Goal: Task Accomplishment & Management: Manage account settings

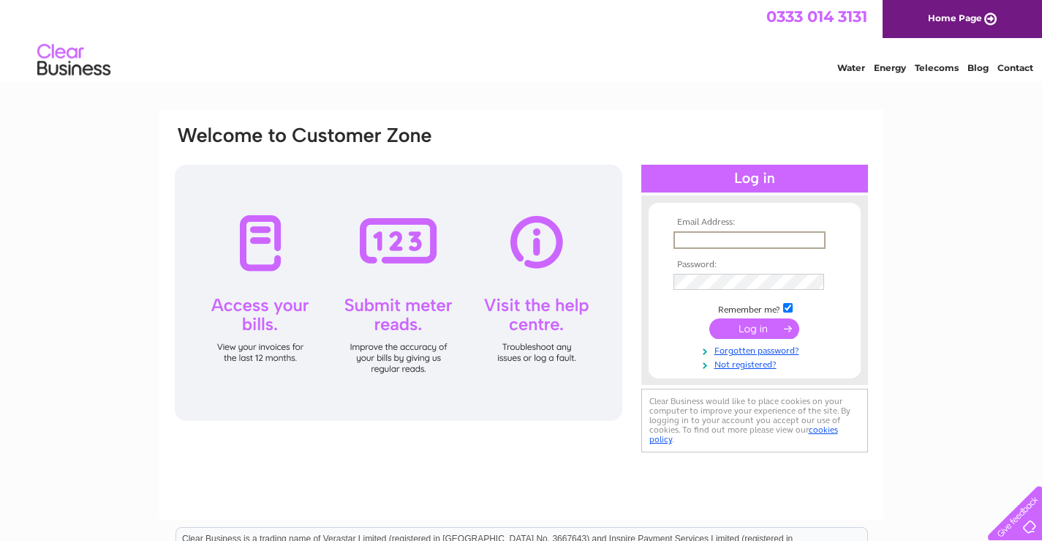
click at [730, 239] on input "text" at bounding box center [750, 240] width 152 height 18
type input "mustardseedmarlborough@yahoo.co.uk"
click at [760, 323] on input "submit" at bounding box center [755, 328] width 90 height 20
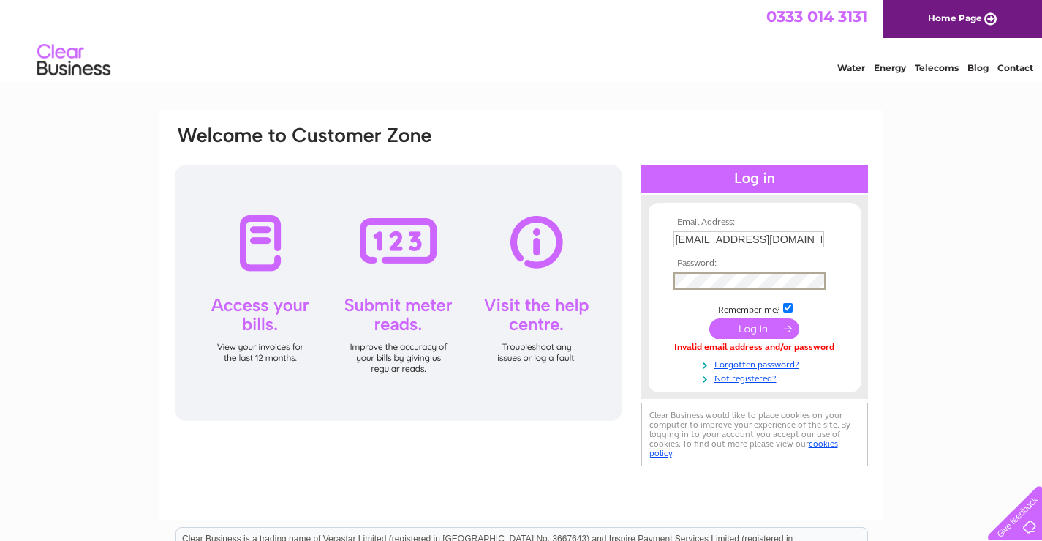
click at [750, 330] on input "submit" at bounding box center [755, 328] width 90 height 20
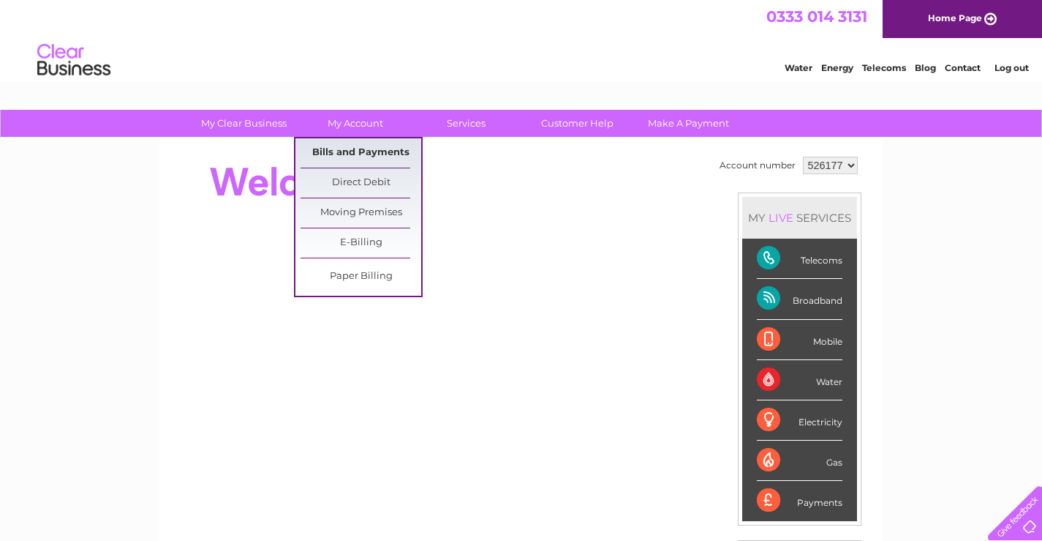
click at [351, 147] on link "Bills and Payments" at bounding box center [361, 152] width 121 height 29
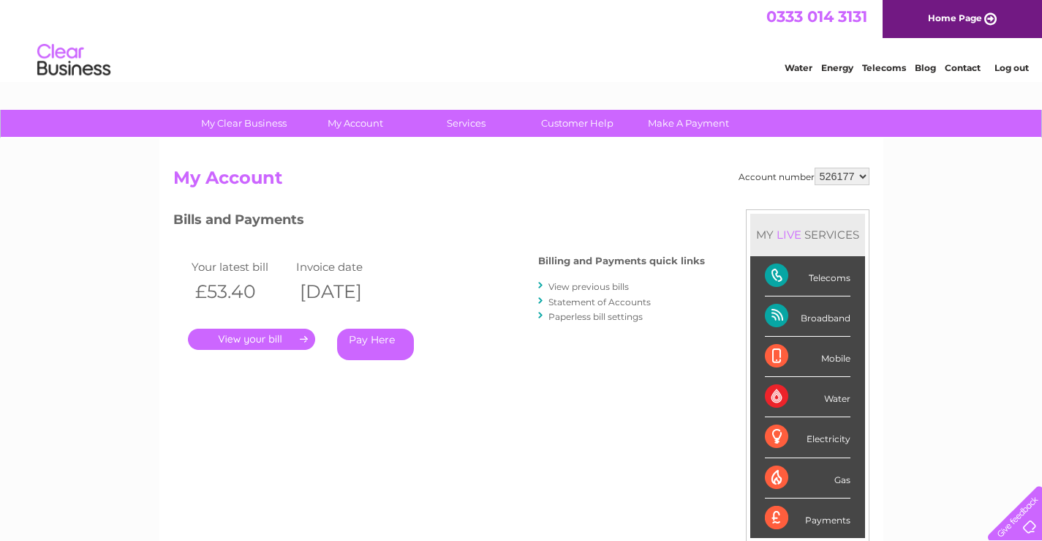
click at [270, 330] on link "." at bounding box center [251, 338] width 127 height 21
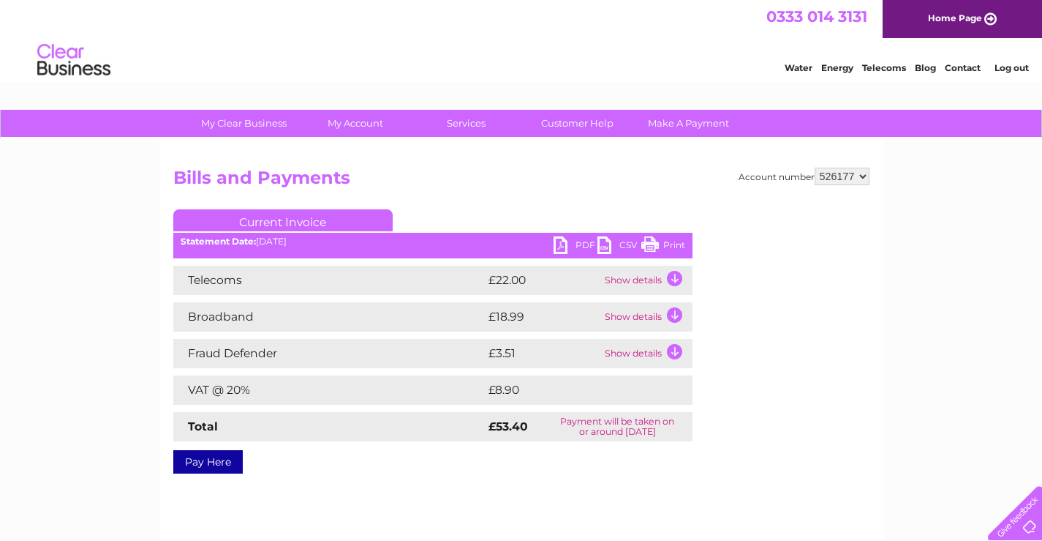
click at [557, 248] on link "PDF" at bounding box center [576, 246] width 44 height 21
click at [1013, 69] on link "Log out" at bounding box center [1012, 67] width 34 height 11
